Goal: Use online tool/utility: Utilize a website feature to perform a specific function

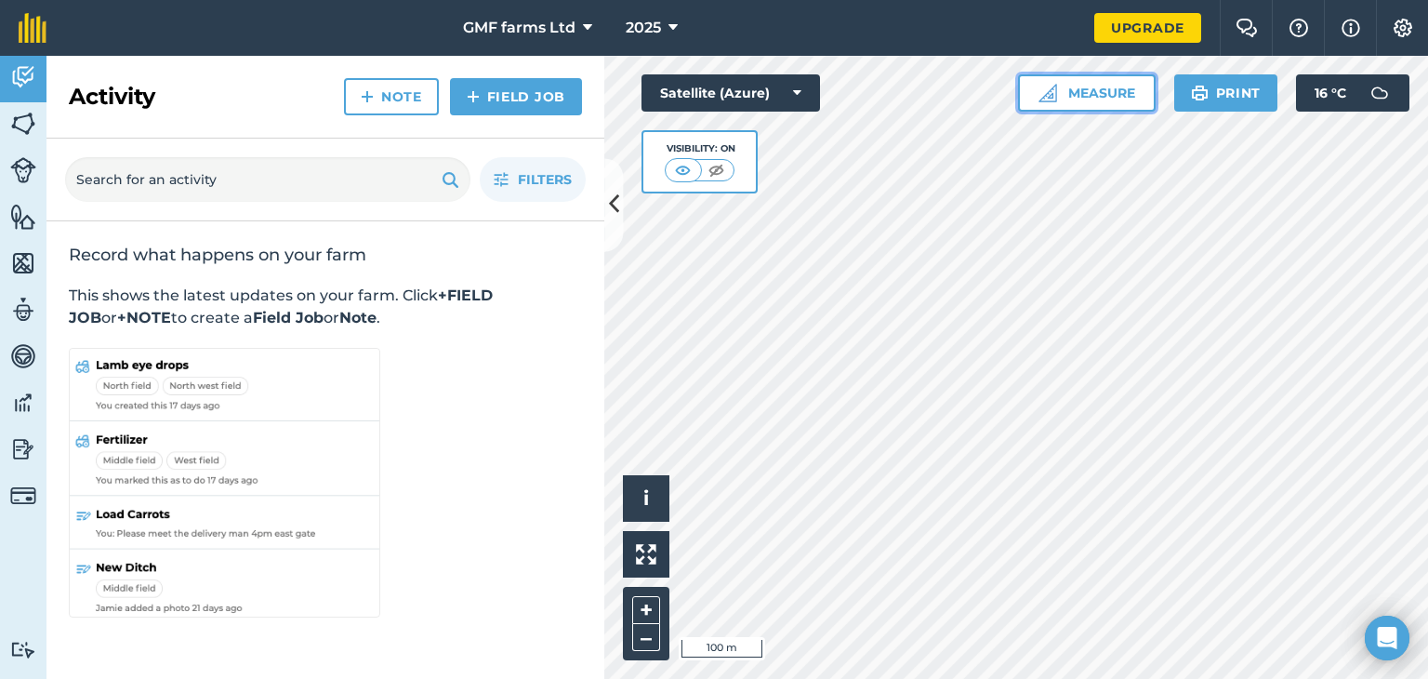
click at [1108, 100] on button "Measure" at bounding box center [1087, 92] width 138 height 37
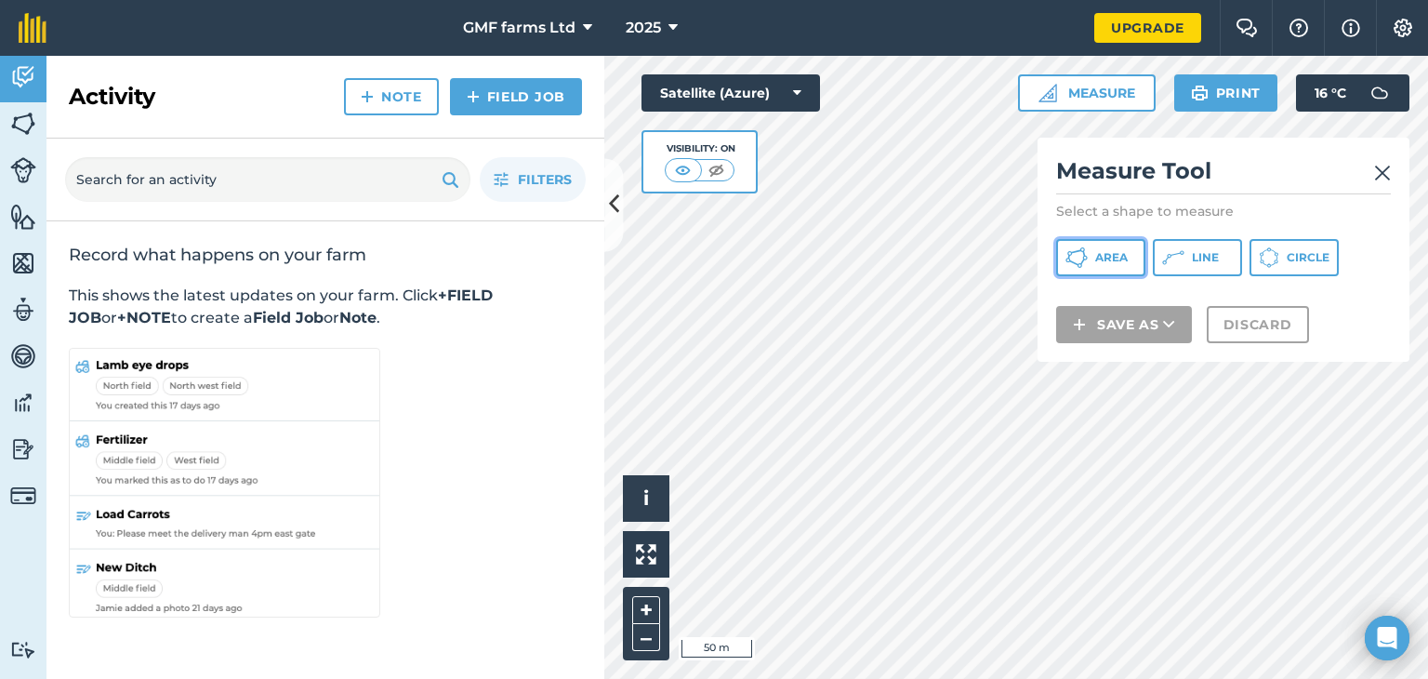
click at [1130, 254] on button "Area" at bounding box center [1100, 257] width 89 height 37
click at [760, 173] on div "Satellite (Azure) Visibility: On" at bounding box center [730, 133] width 178 height 119
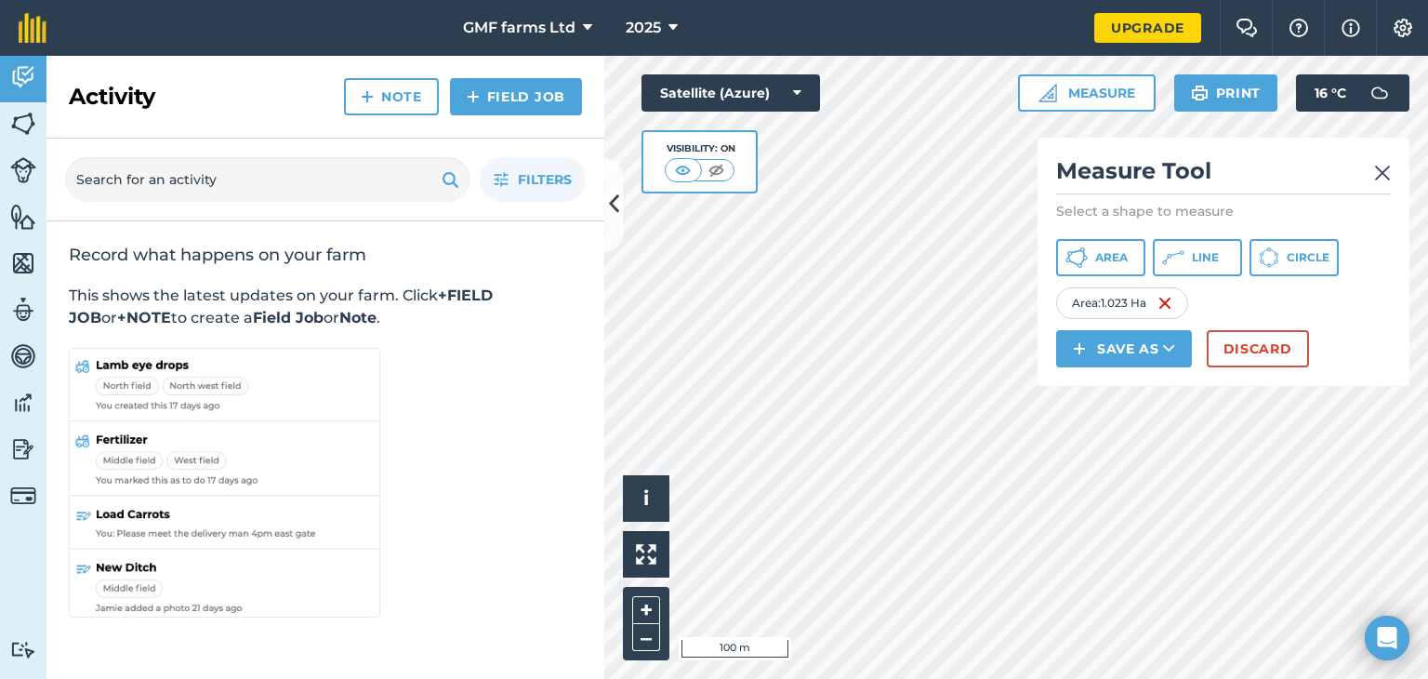
click at [1383, 174] on img at bounding box center [1382, 173] width 17 height 22
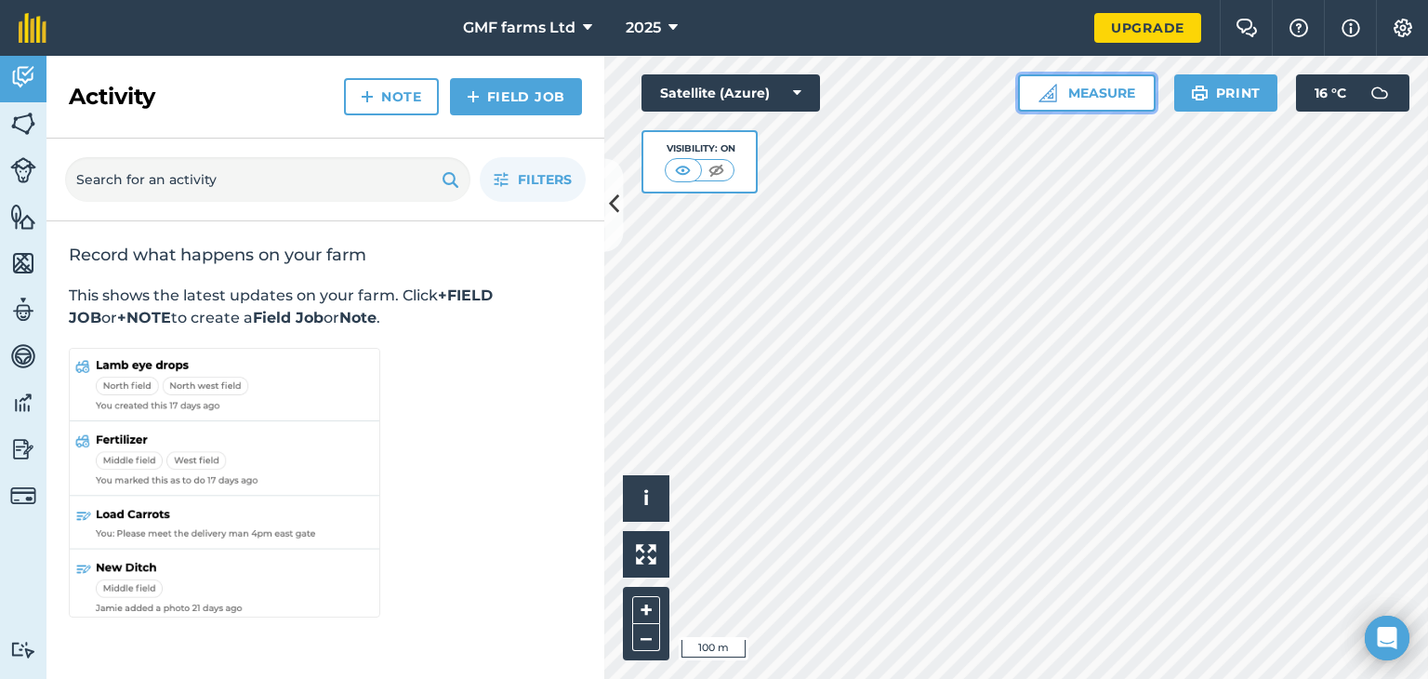
click at [1109, 84] on button "Measure" at bounding box center [1087, 92] width 138 height 37
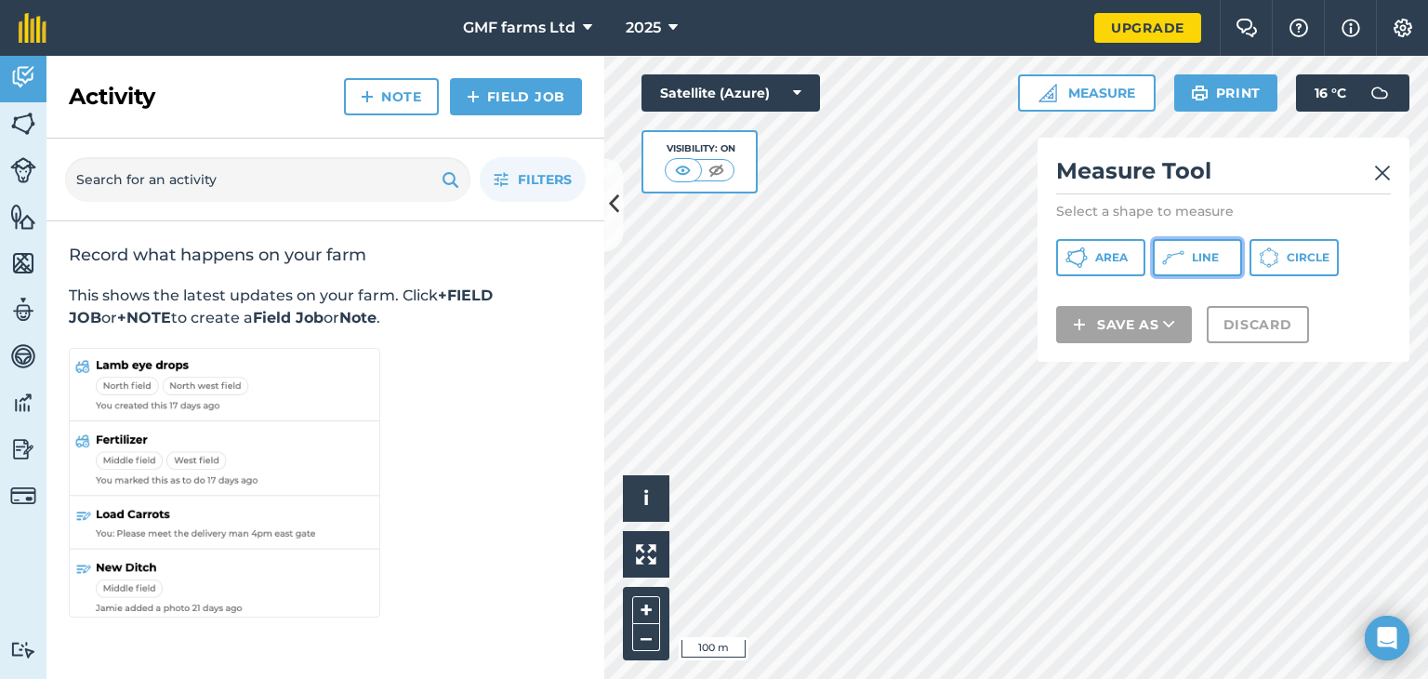
click at [1088, 257] on icon at bounding box center [1076, 257] width 22 height 22
click at [1378, 169] on img at bounding box center [1382, 173] width 17 height 22
